Goal: Check status: Check status

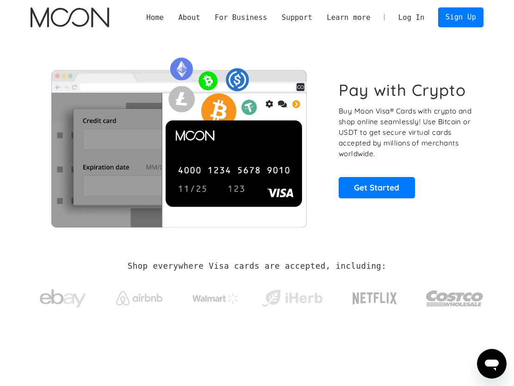
click at [426, 18] on link "Log In" at bounding box center [411, 17] width 41 height 19
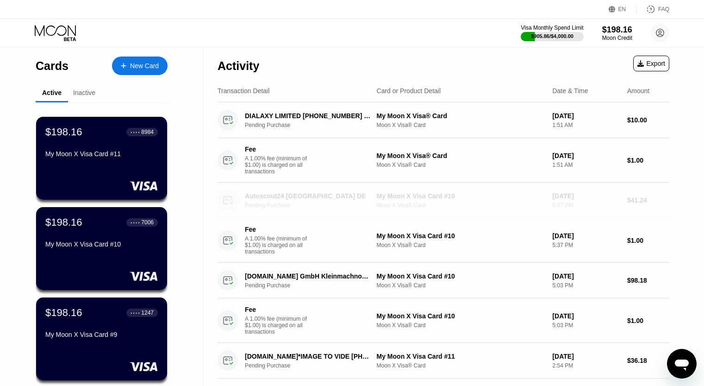
click at [562, 208] on div "5:37 PM" at bounding box center [586, 205] width 68 height 6
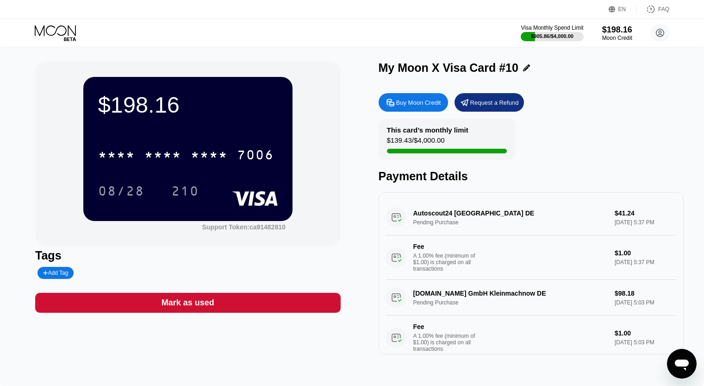
click at [565, 220] on div "Autoscout24 Munich DE Pending Purchase $41.24 Sep 22, 2025 5:37 PM Fee A 1.00% …" at bounding box center [531, 240] width 290 height 80
click at [555, 213] on div "Autoscout24 Munich DE Pending Purchase $41.24 Sep 22, 2025 5:37 PM Fee A 1.00% …" at bounding box center [531, 240] width 290 height 80
click at [453, 214] on div "Autoscout24 Munich DE Pending Purchase $41.24 Sep 22, 2025 5:37 PM Fee A 1.00% …" at bounding box center [531, 240] width 290 height 80
drag, startPoint x: 383, startPoint y: 216, endPoint x: 415, endPoint y: 213, distance: 32.1
click at [383, 215] on div "Autoscout24 Munich DE Pending Purchase $41.24 Sep 22, 2025 5:37 PM Fee A 1.00% …" at bounding box center [531, 273] width 305 height 162
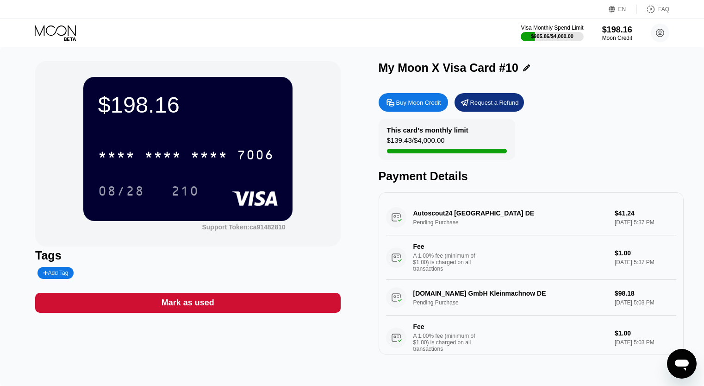
click at [62, 30] on icon at bounding box center [56, 33] width 43 height 16
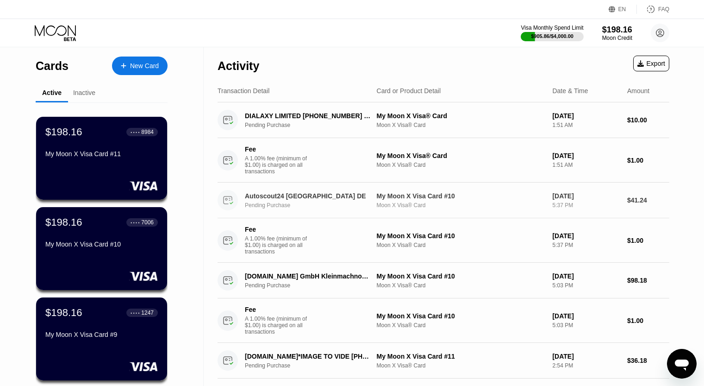
click at [367, 196] on div "Autoscout24 Munich DE" at bounding box center [308, 195] width 127 height 7
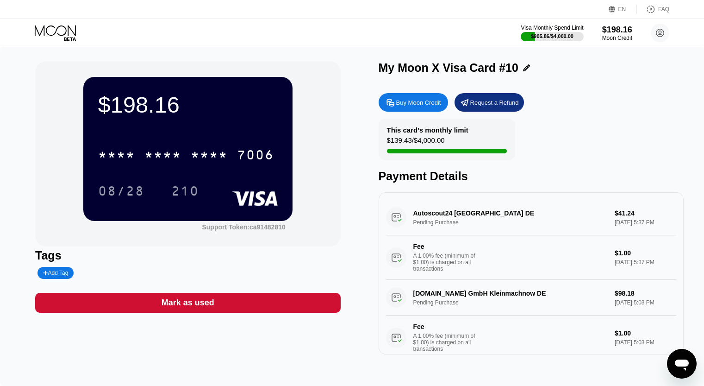
click at [419, 220] on div "Autoscout24 Munich DE Pending Purchase $41.24 Sep 22, 2025 5:37 PM Fee A 1.00% …" at bounding box center [531, 240] width 290 height 80
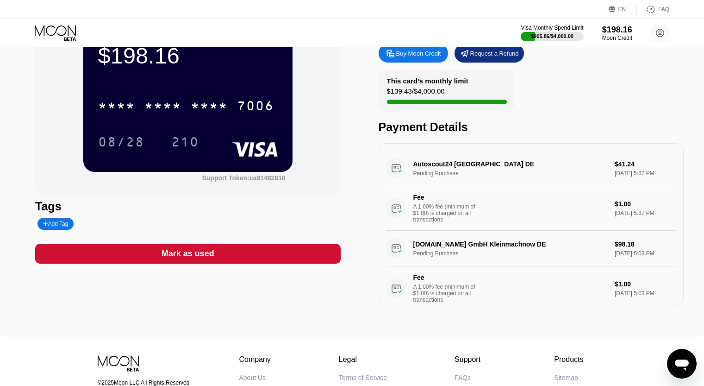
click at [607, 178] on div "Autoscout24 Munich DE Pending Purchase $41.24 Sep 22, 2025 5:37 PM Fee A 1.00% …" at bounding box center [531, 190] width 290 height 80
drag, startPoint x: 661, startPoint y: 179, endPoint x: 423, endPoint y: 160, distance: 238.7
click at [423, 160] on div "Autoscout24 Munich DE Pending Purchase $41.24 Sep 22, 2025 5:37 PM Fee A 1.00% …" at bounding box center [531, 190] width 290 height 80
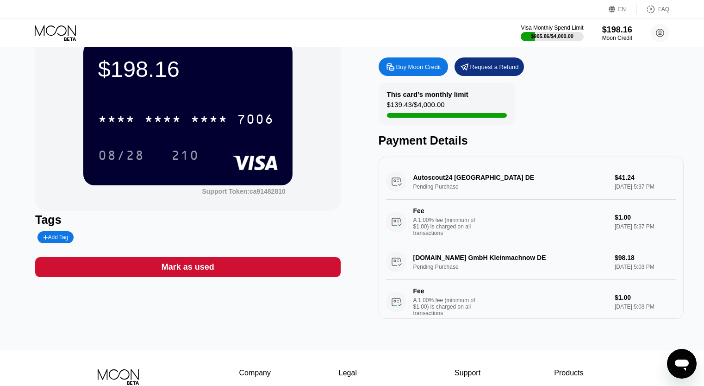
scroll to position [46, 0]
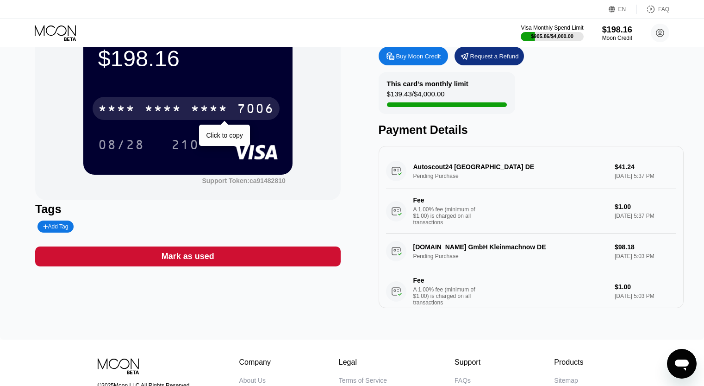
click at [180, 106] on div "* * * *" at bounding box center [162, 109] width 37 height 15
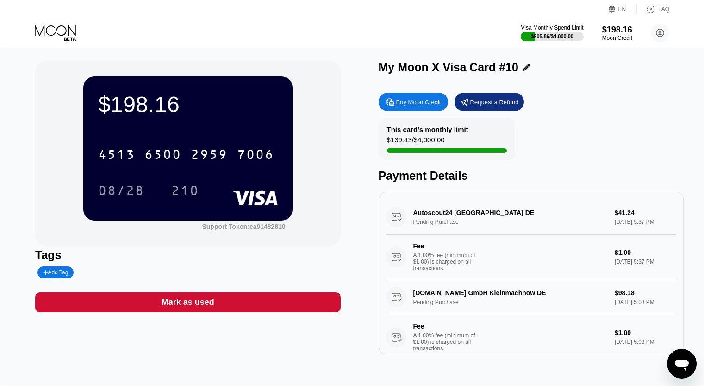
scroll to position [0, 0]
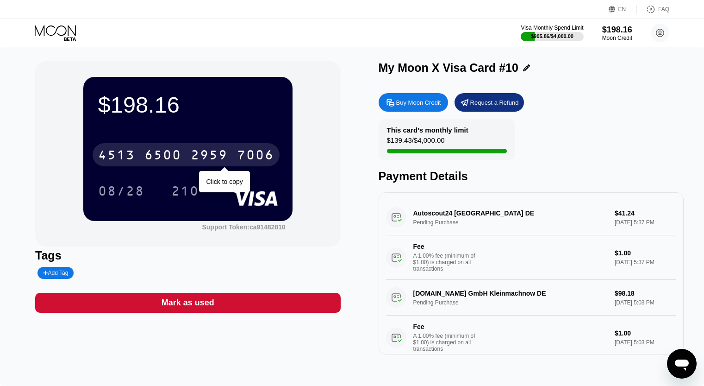
click at [206, 160] on div "2959" at bounding box center [209, 156] width 37 height 15
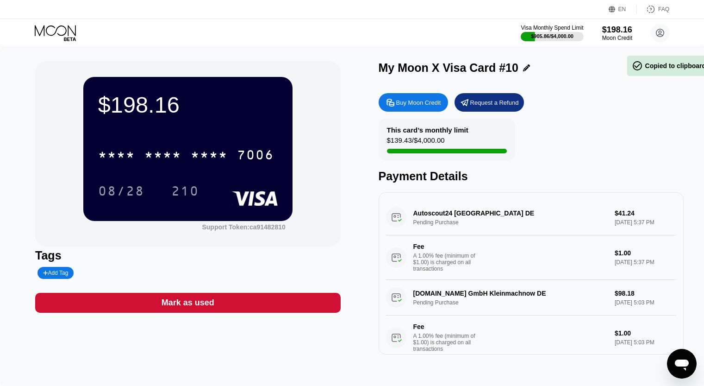
click at [139, 190] on div "08/28" at bounding box center [121, 192] width 46 height 15
click at [181, 191] on div "210" at bounding box center [185, 192] width 28 height 15
click at [63, 30] on icon at bounding box center [56, 33] width 43 height 16
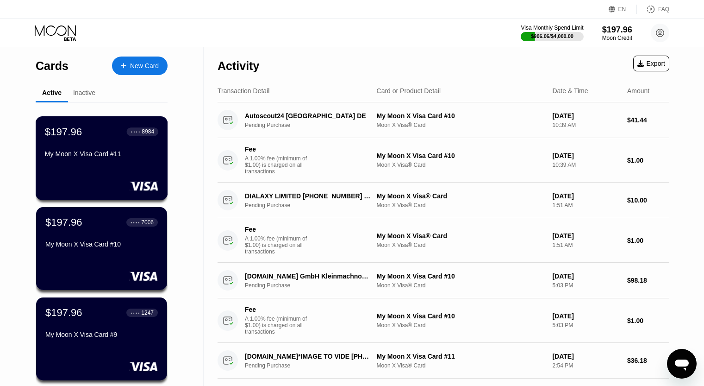
click at [92, 161] on div "My Moon X Visa Card #11" at bounding box center [101, 155] width 113 height 11
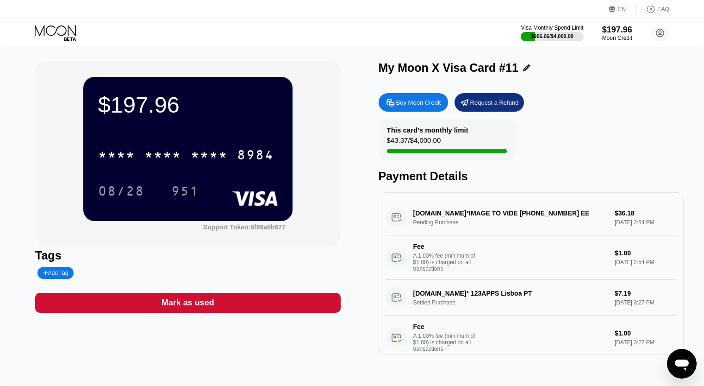
click at [44, 25] on icon at bounding box center [56, 33] width 43 height 16
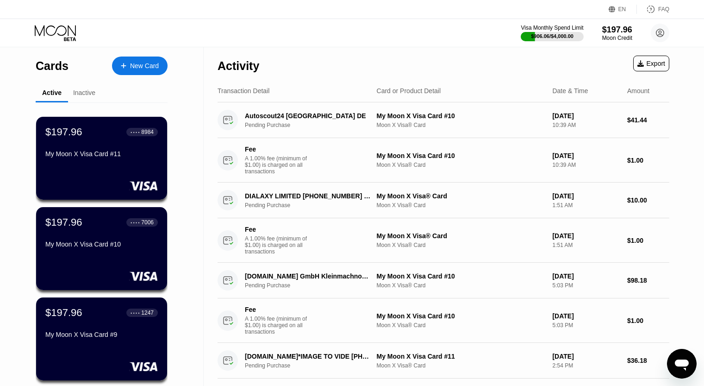
click at [131, 248] on div "My Moon X Visa Card #10" at bounding box center [101, 243] width 112 height 7
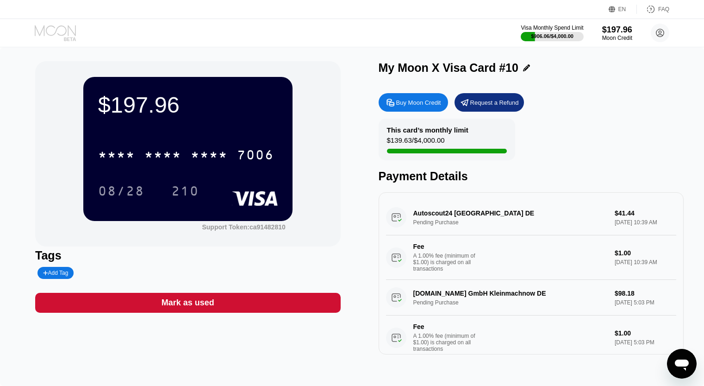
click at [69, 32] on icon at bounding box center [56, 33] width 43 height 16
